Goal: Book appointment/travel/reservation

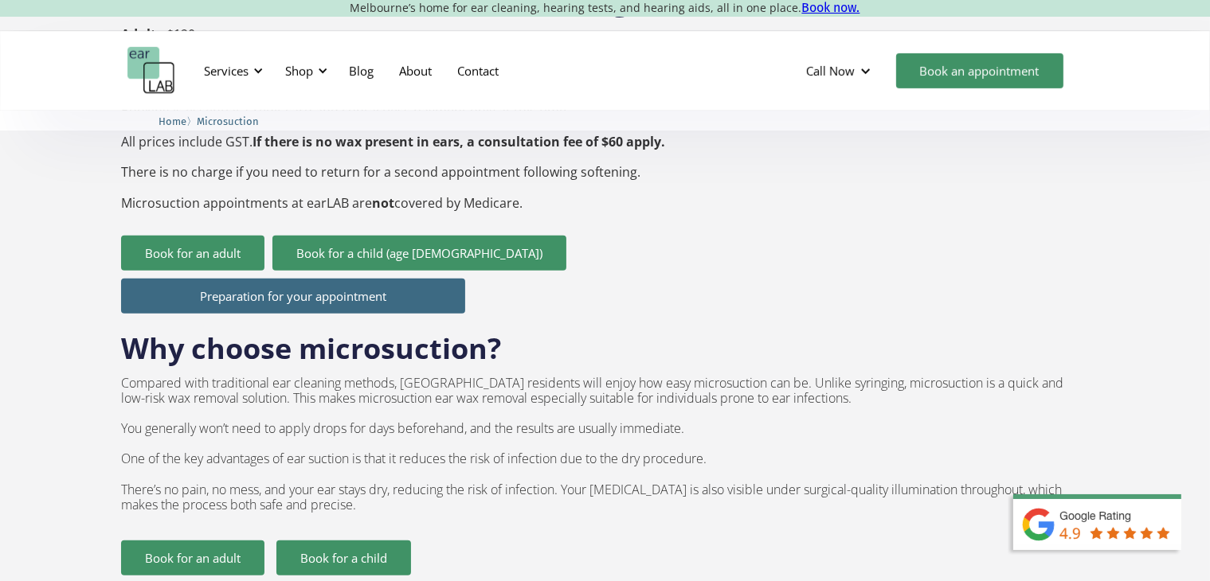
scroll to position [796, 0]
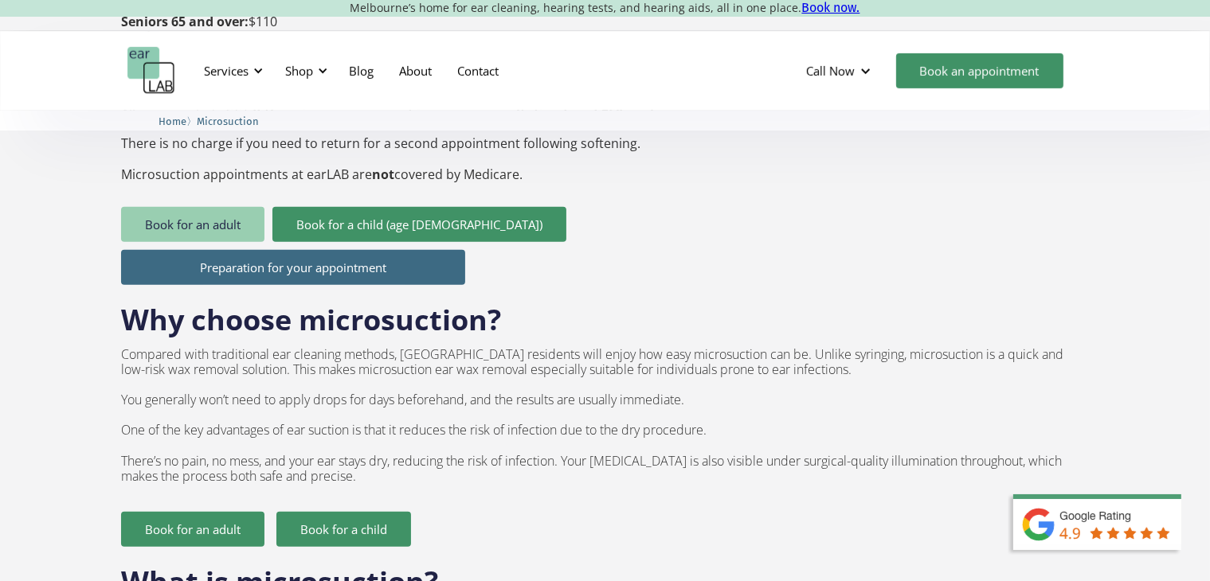
click at [172, 207] on link "Book for an adult" at bounding box center [192, 224] width 143 height 35
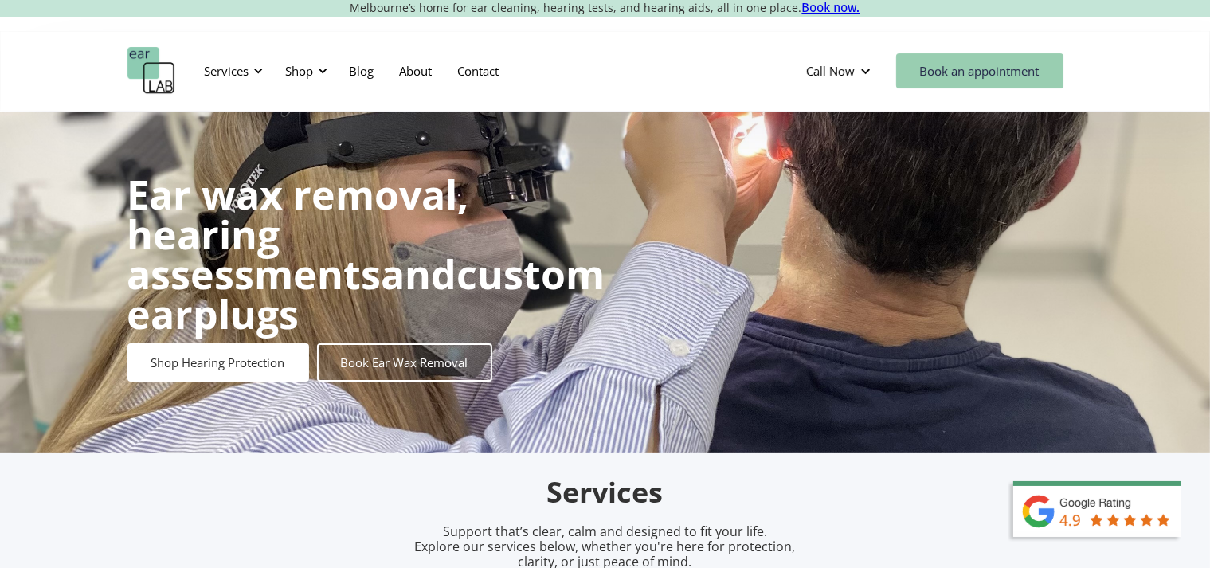
click at [975, 87] on link "Book an appointment" at bounding box center [979, 70] width 167 height 35
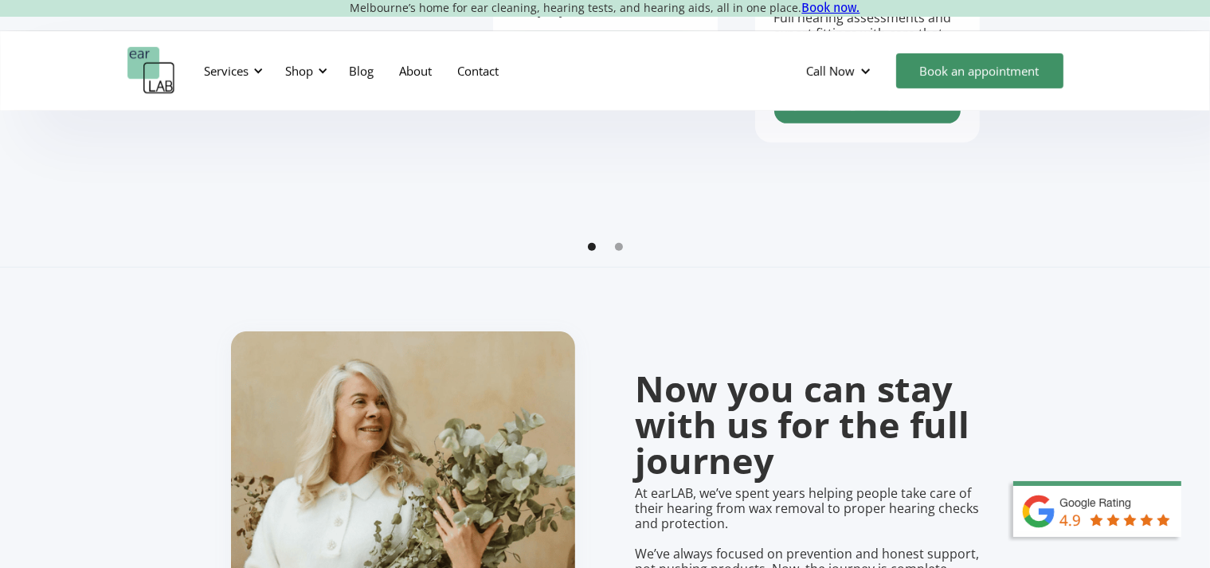
scroll to position [478, 0]
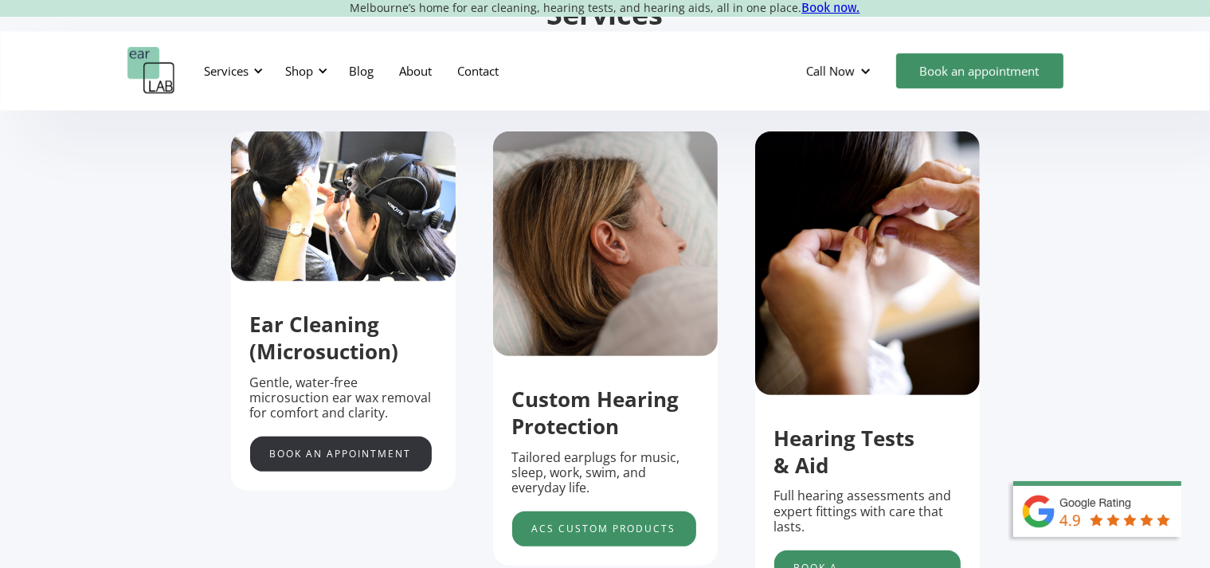
click at [366, 454] on link "Book an appointment" at bounding box center [341, 453] width 182 height 35
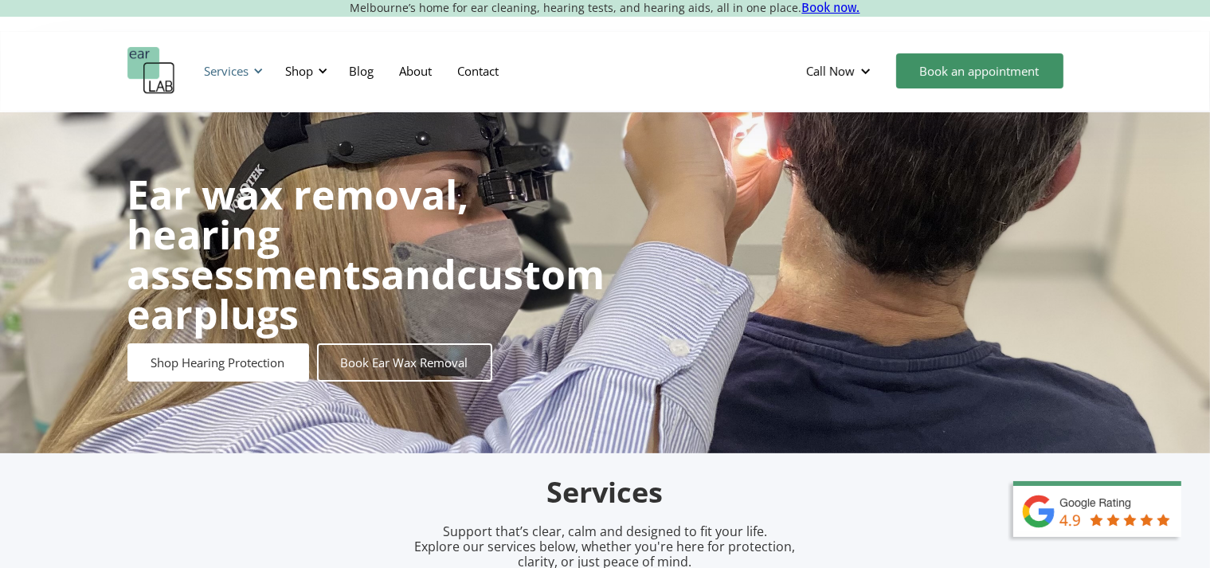
click at [268, 63] on div "Services" at bounding box center [231, 71] width 73 height 48
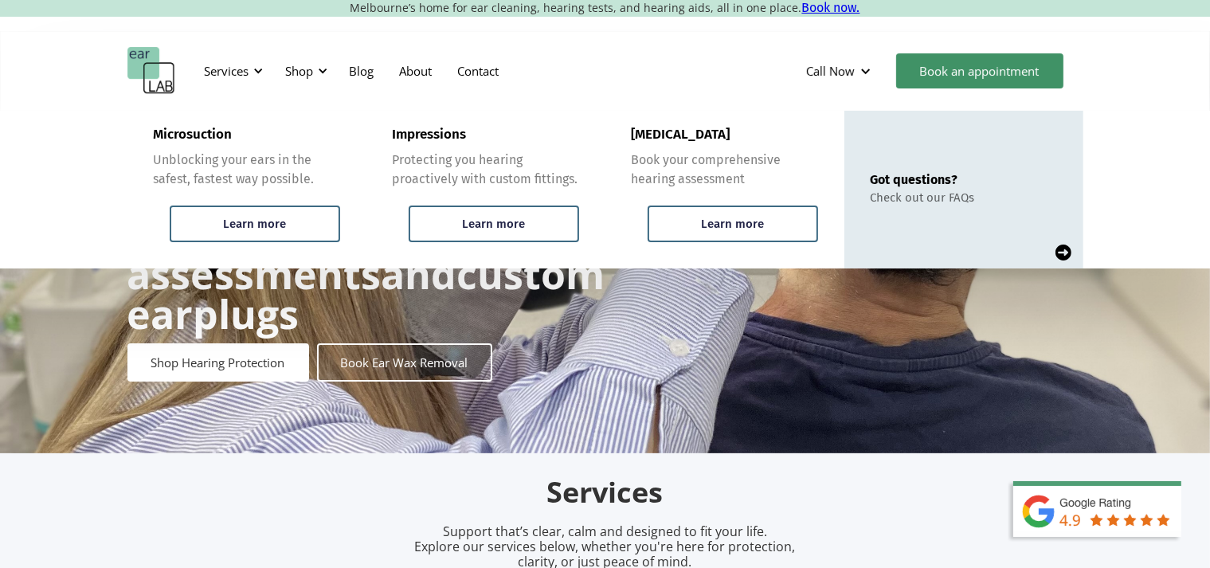
click at [675, 77] on div "Services Microsuction Unblocking your ears in the safest, fastest way possible.…" at bounding box center [605, 71] width 956 height 48
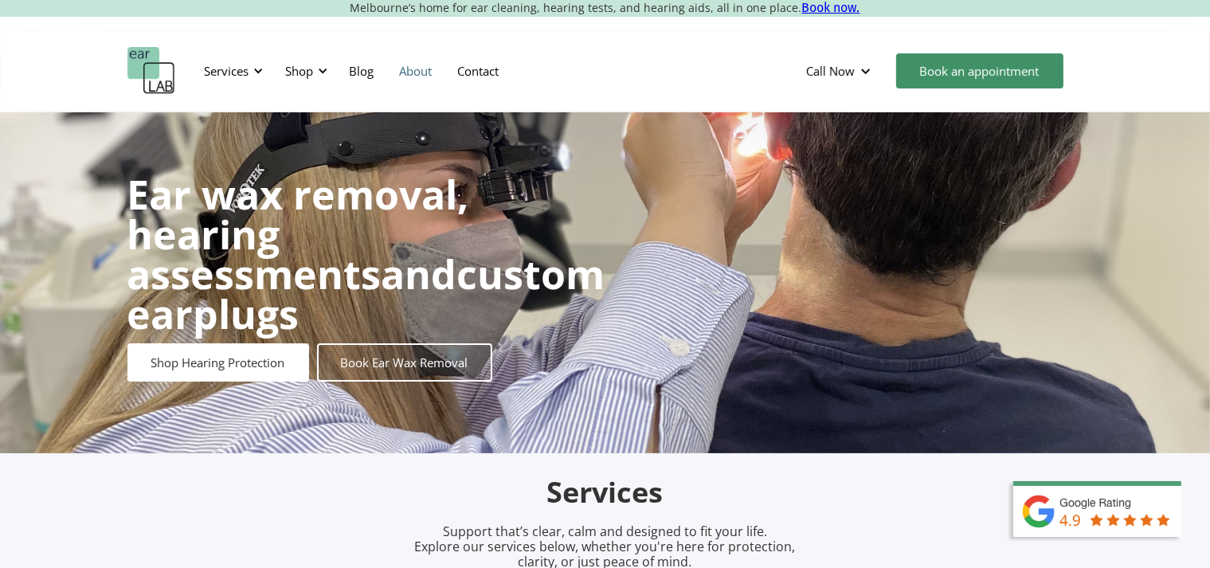
click at [421, 73] on link "About" at bounding box center [416, 71] width 58 height 46
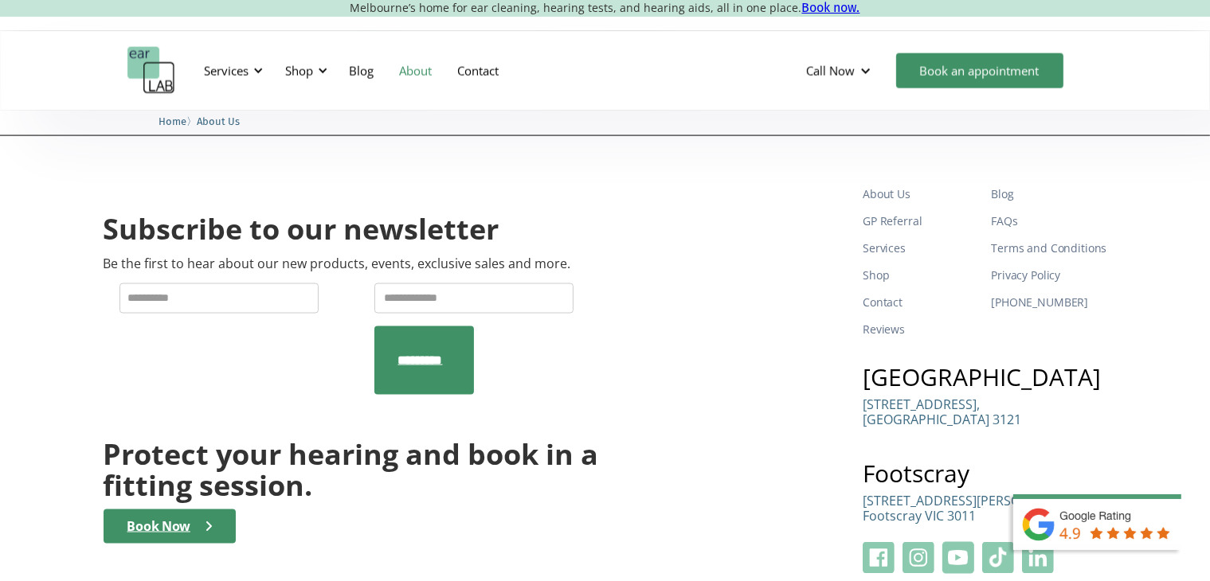
scroll to position [2530, 0]
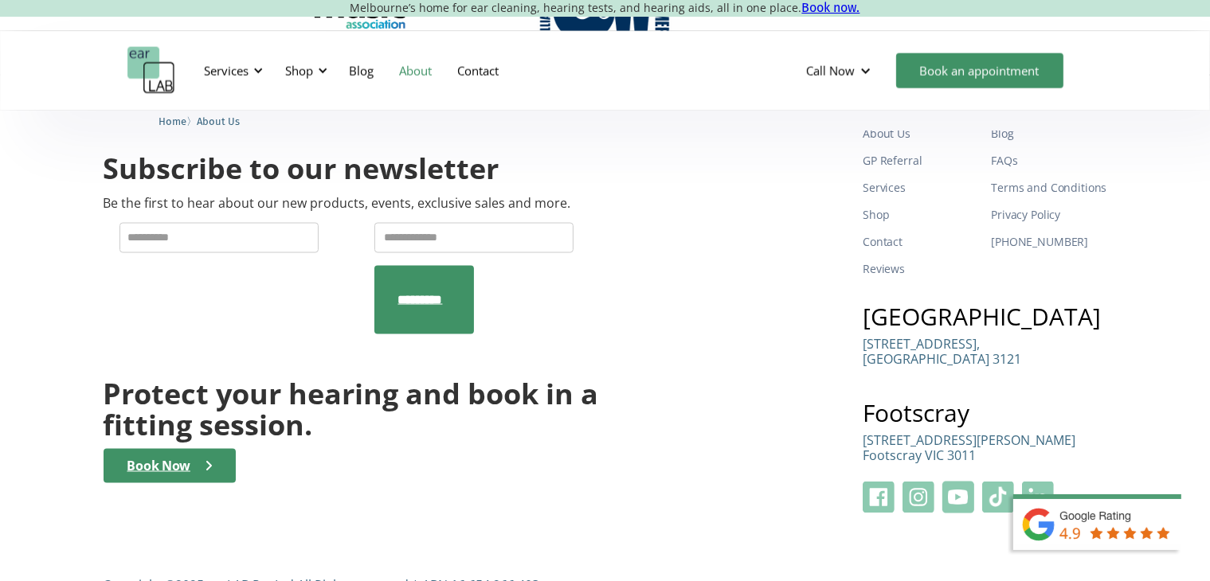
click at [918, 433] on p "Suite 4B, Level 1, 30 Eleanor St Footscray VIC 3011" at bounding box center [969, 448] width 213 height 30
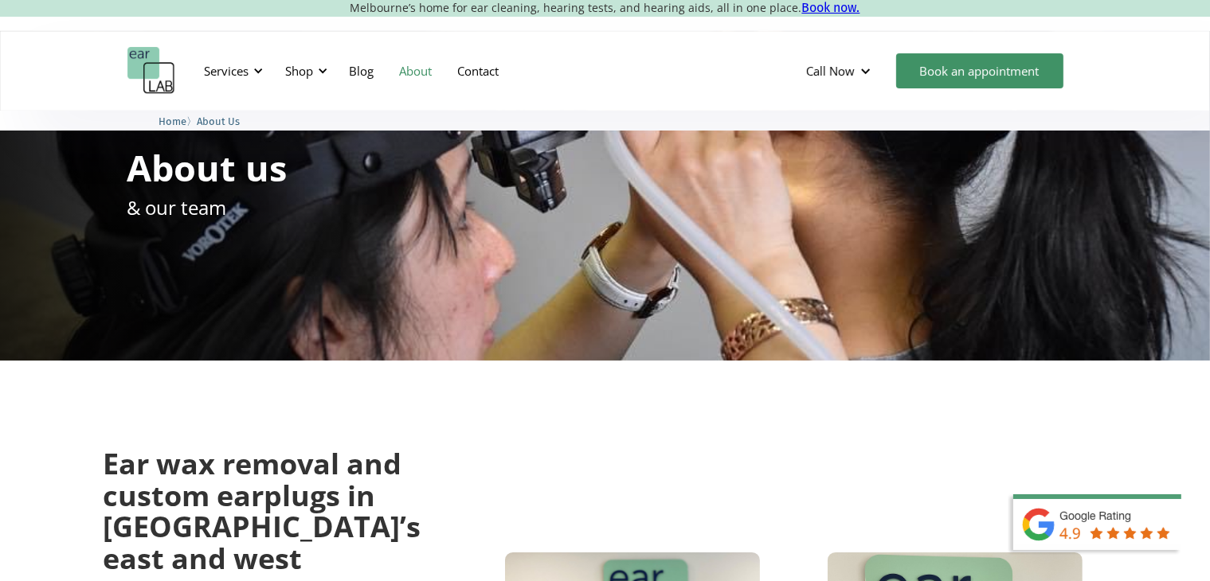
scroll to position [0, 0]
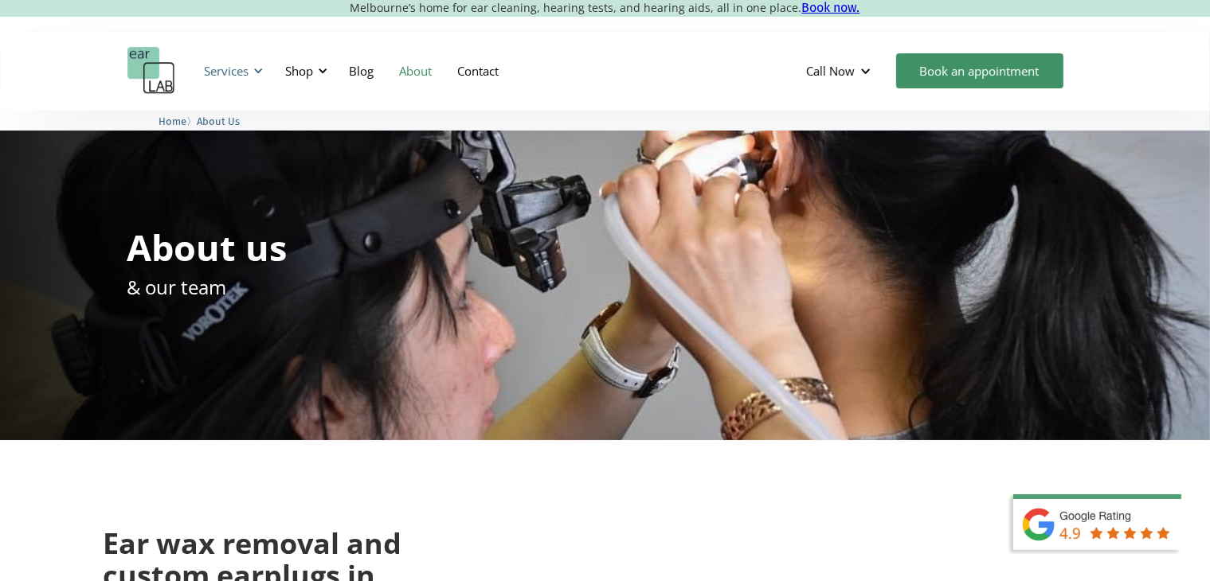
click at [263, 68] on div at bounding box center [258, 70] width 11 height 11
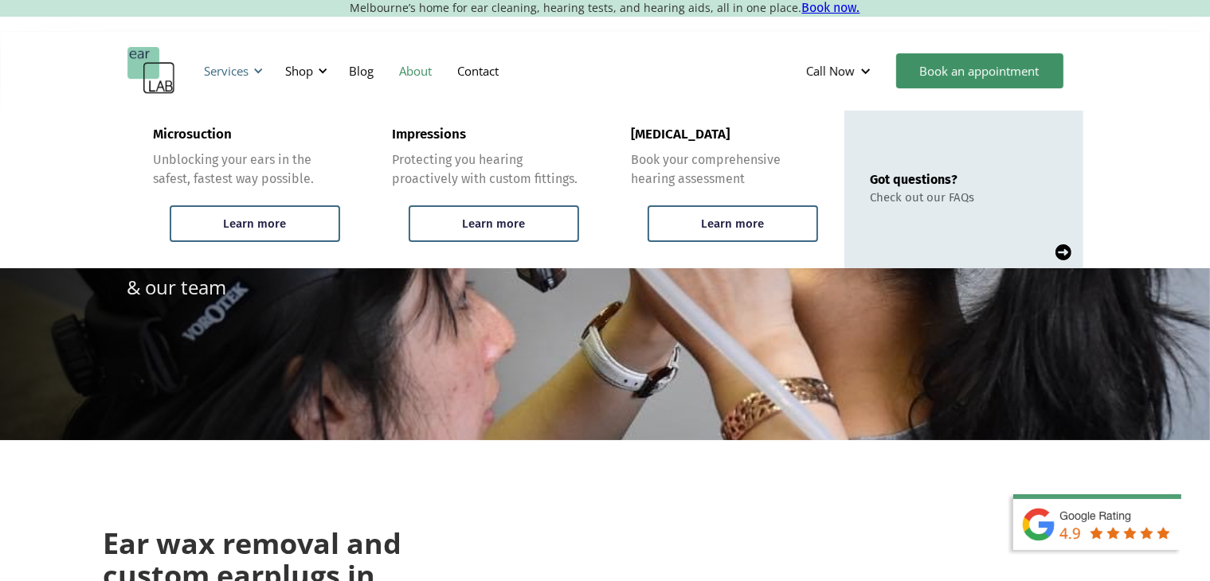
click at [263, 68] on div at bounding box center [258, 70] width 11 height 11
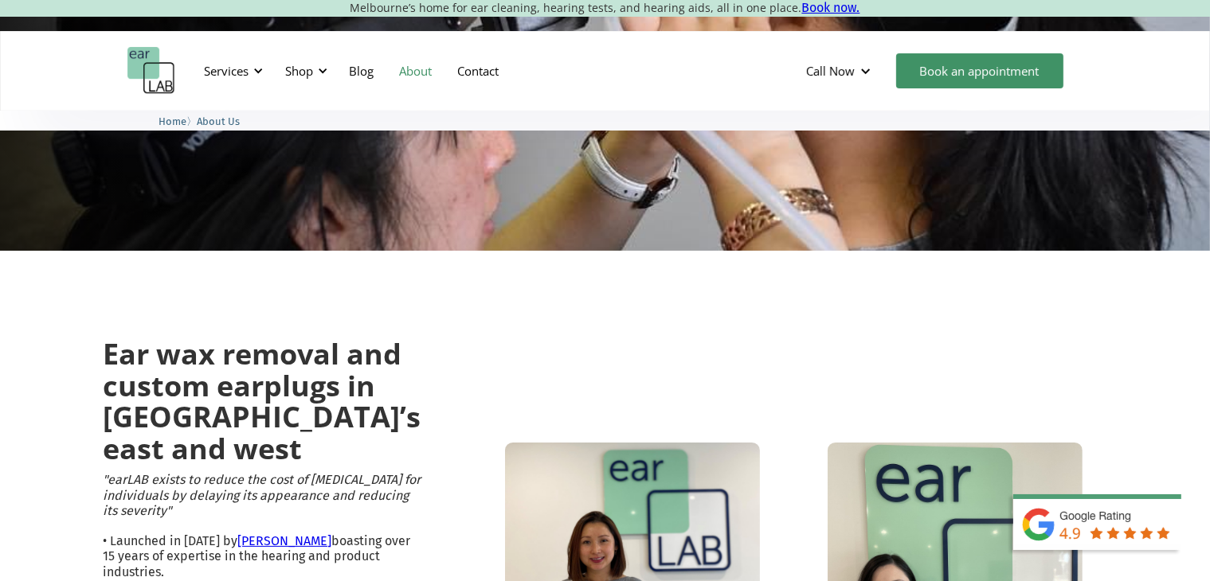
scroll to position [159, 0]
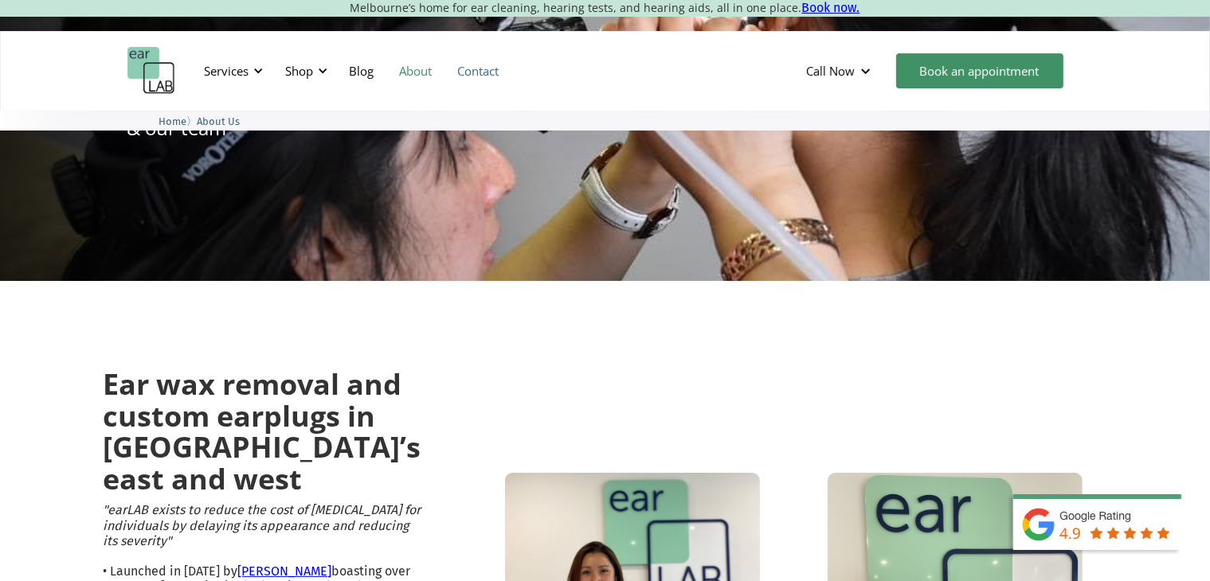
click at [472, 72] on link "Contact" at bounding box center [478, 71] width 67 height 46
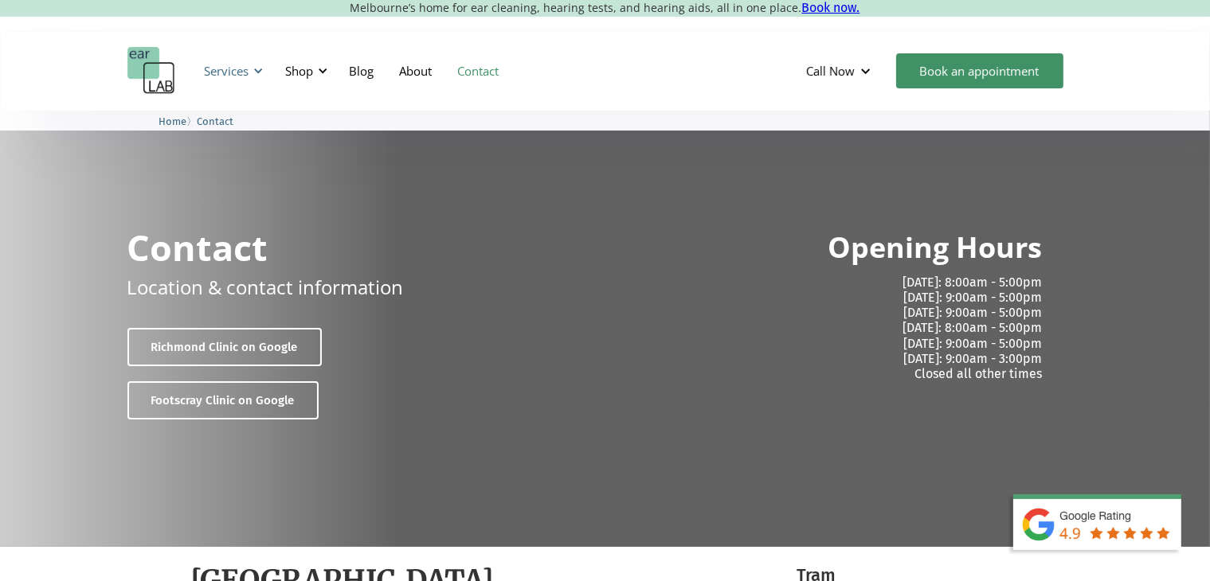
click at [268, 71] on div "Services" at bounding box center [231, 71] width 73 height 48
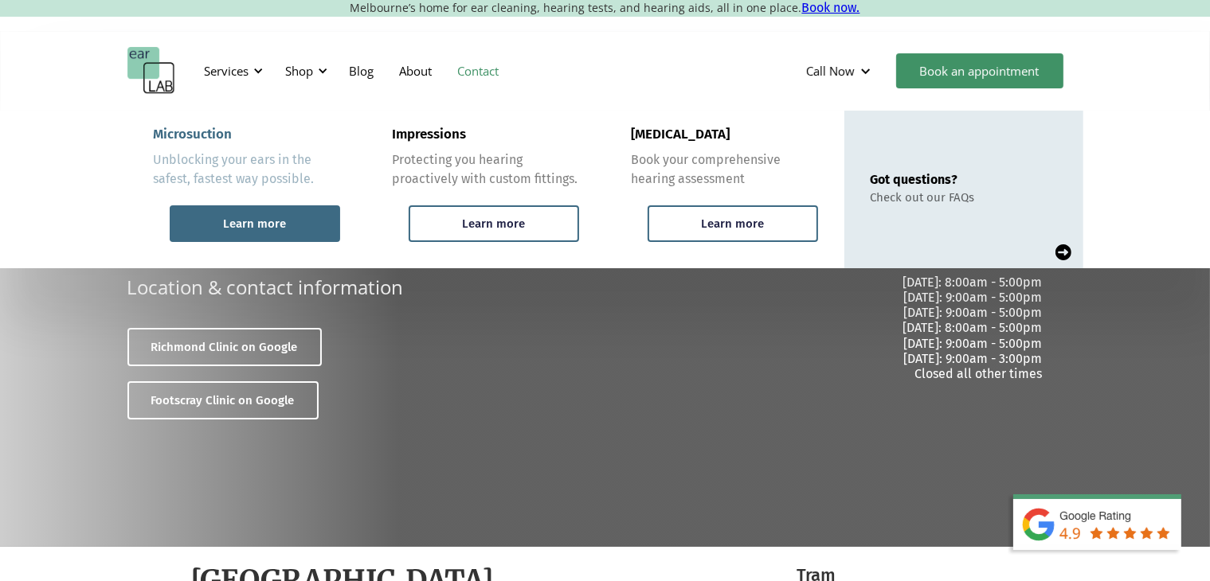
click at [288, 230] on div "Learn more" at bounding box center [255, 223] width 170 height 37
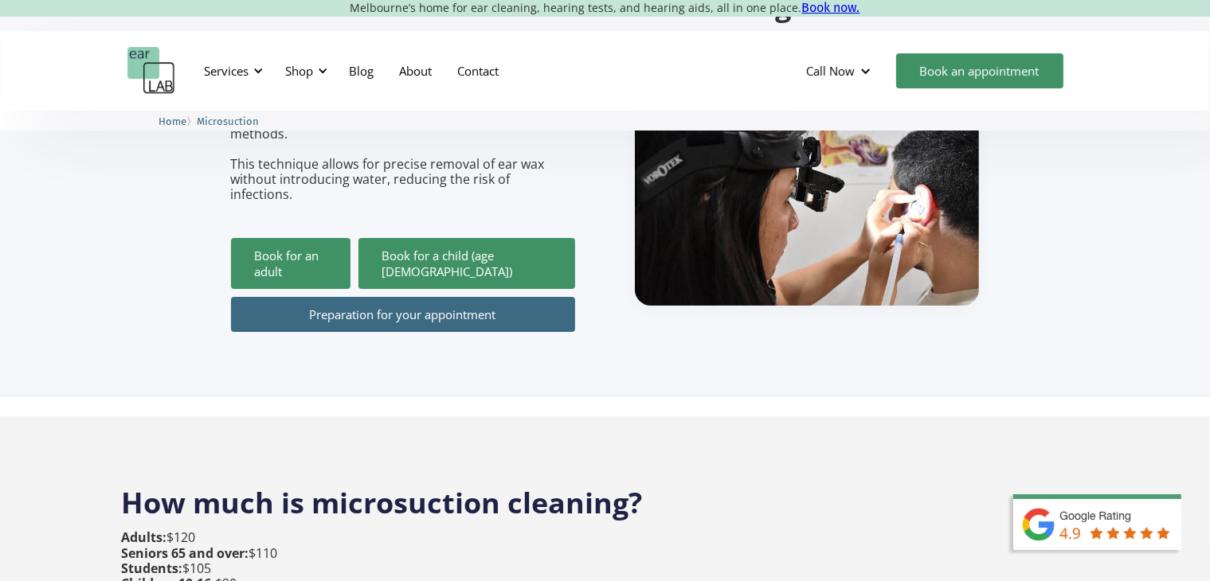
scroll to position [319, 0]
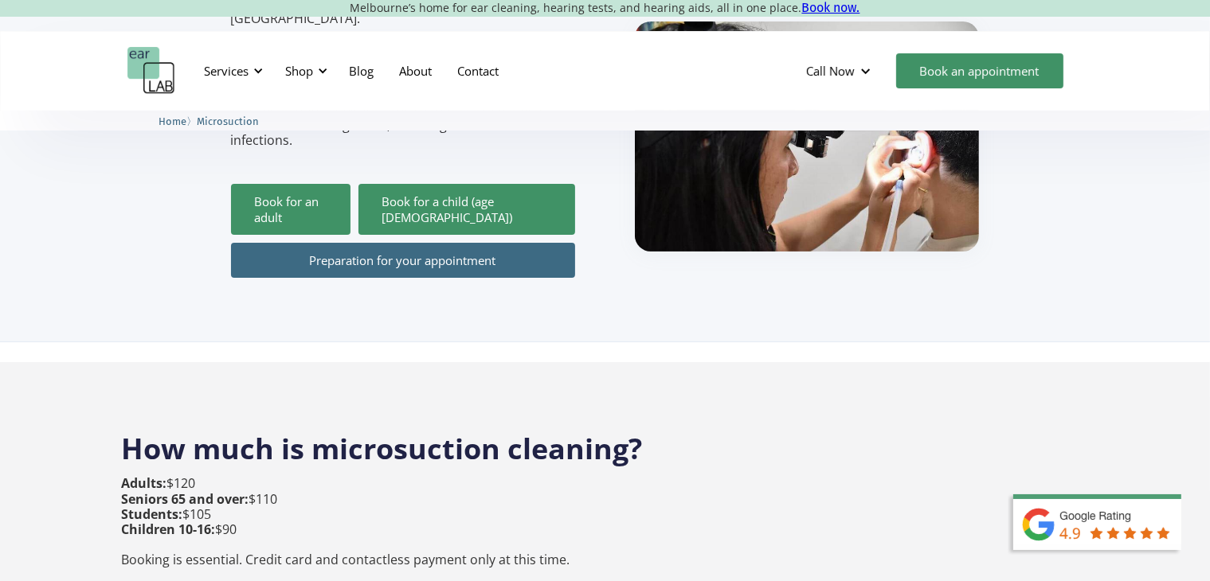
click at [326, 243] on link "Preparation for your appointment" at bounding box center [403, 260] width 344 height 35
